Goal: Task Accomplishment & Management: Manage account settings

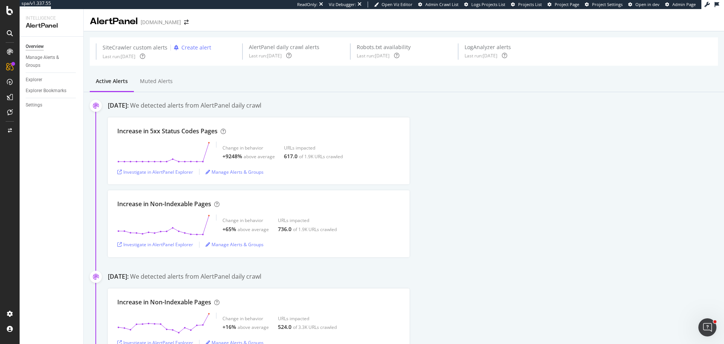
scroll to position [4933, 0]
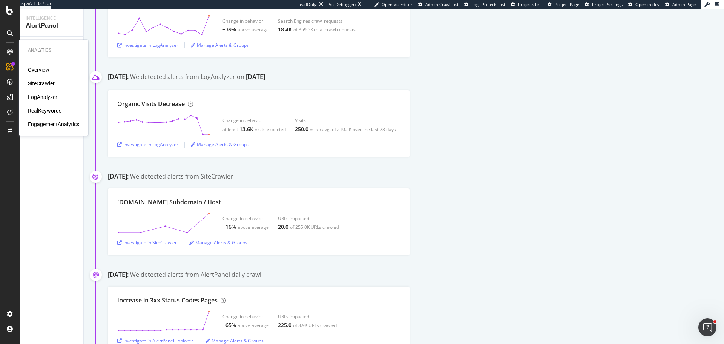
click at [47, 81] on div "SiteCrawler" at bounding box center [41, 84] width 27 height 8
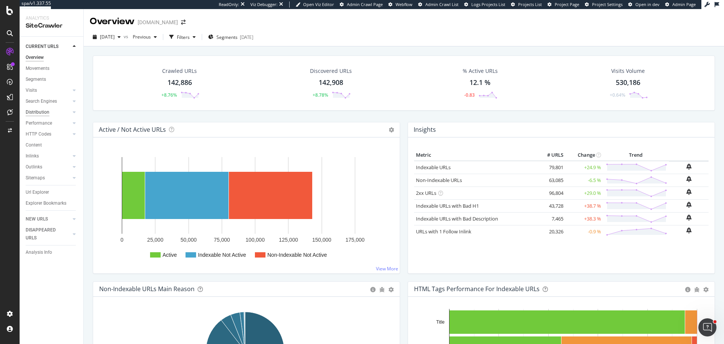
click at [32, 110] on div "Distribution" at bounding box center [38, 112] width 24 height 8
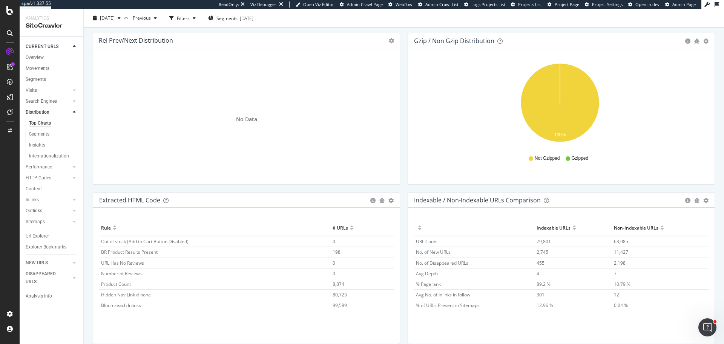
scroll to position [1041, 0]
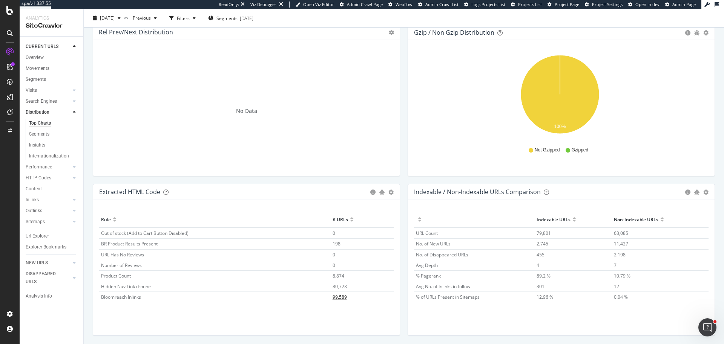
click at [342, 296] on span "99,589" at bounding box center [340, 296] width 14 height 6
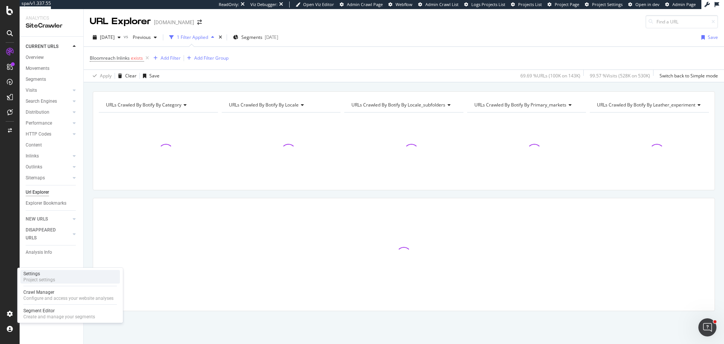
click at [51, 278] on div "Project settings" at bounding box center [39, 279] width 32 height 6
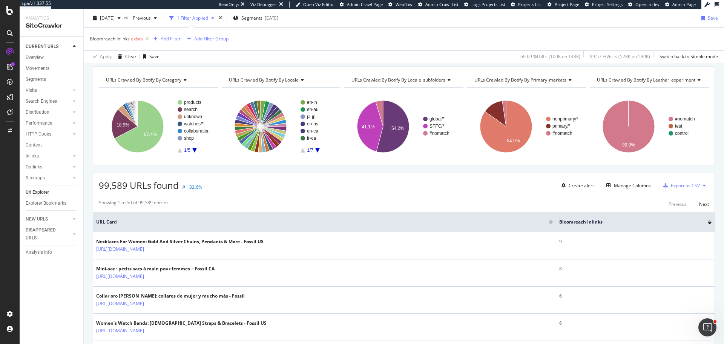
scroll to position [38, 0]
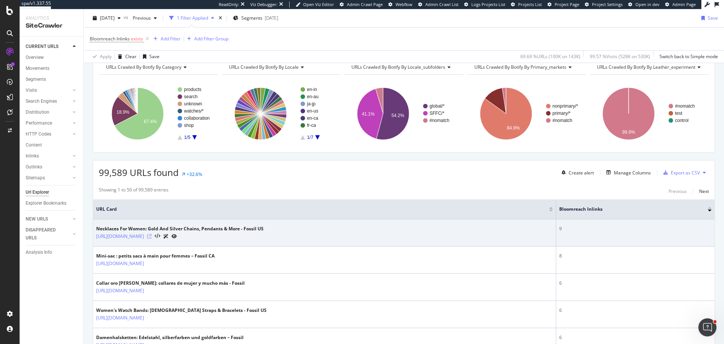
click at [152, 235] on icon at bounding box center [149, 236] width 5 height 5
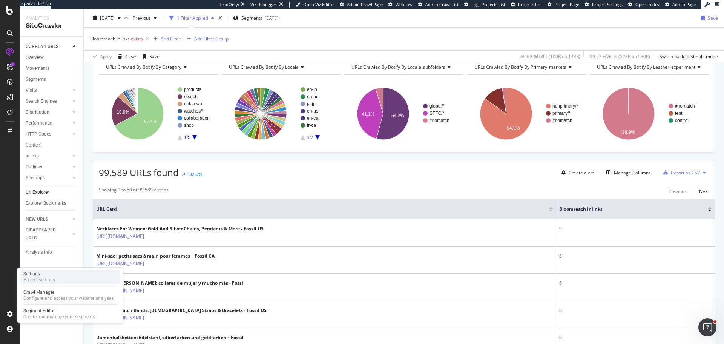
click at [46, 278] on div "Project settings" at bounding box center [39, 279] width 32 height 6
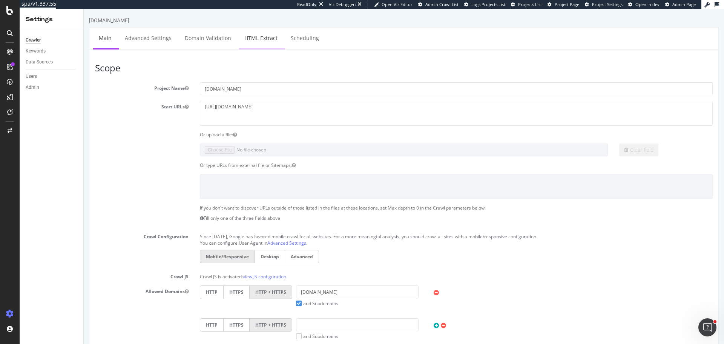
click at [268, 31] on link "HTML Extract" at bounding box center [261, 38] width 44 height 21
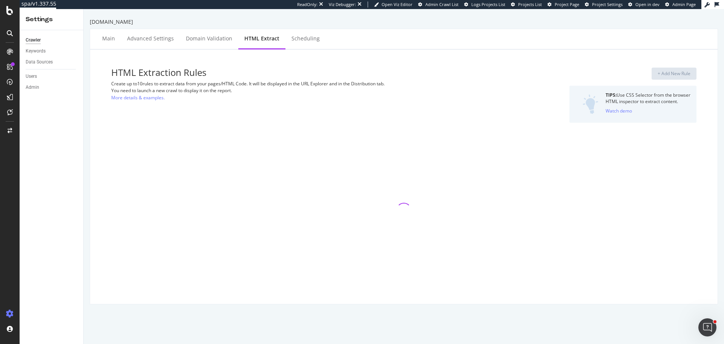
select select "count"
select select "i"
select select "exist"
select select "i"
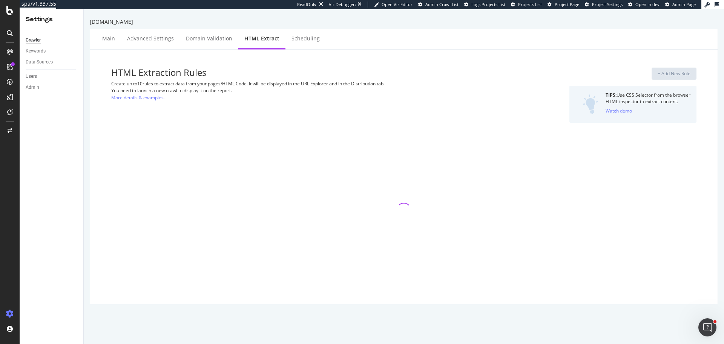
select select "exist"
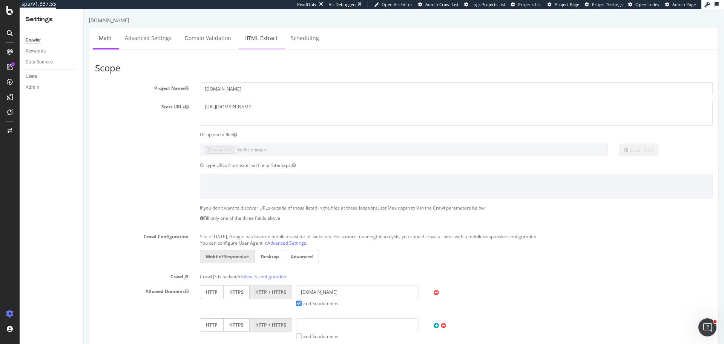
click at [262, 35] on link "HTML Extract" at bounding box center [261, 38] width 44 height 21
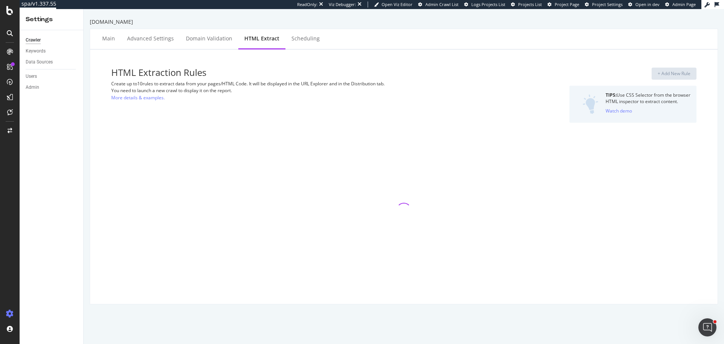
select select "count"
select select "i"
select select "exist"
select select "i"
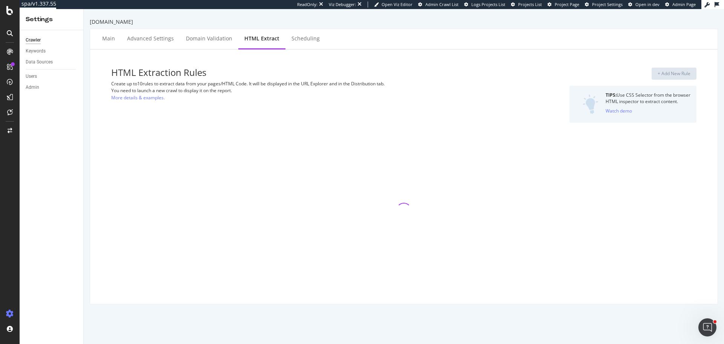
select select "exist"
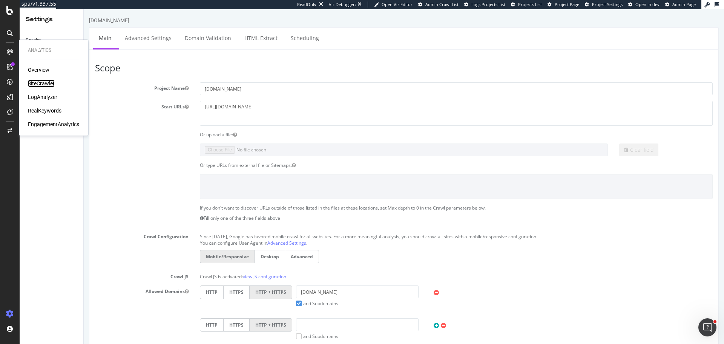
click at [49, 81] on div "SiteCrawler" at bounding box center [41, 84] width 27 height 8
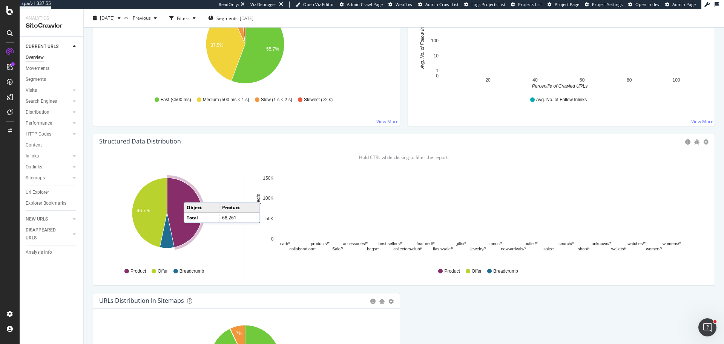
scroll to position [609, 0]
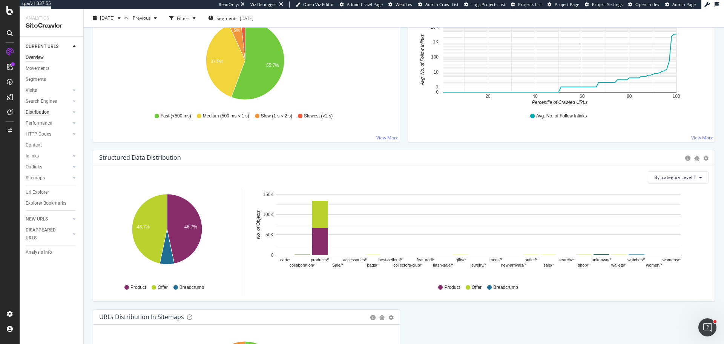
click at [38, 110] on div "Distribution" at bounding box center [38, 112] width 24 height 8
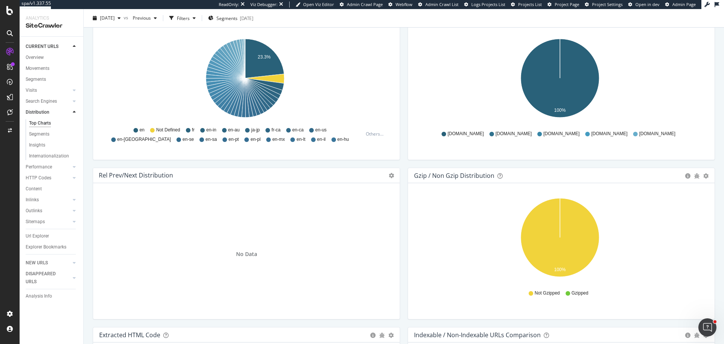
scroll to position [1067, 0]
